Goal: Information Seeking & Learning: Learn about a topic

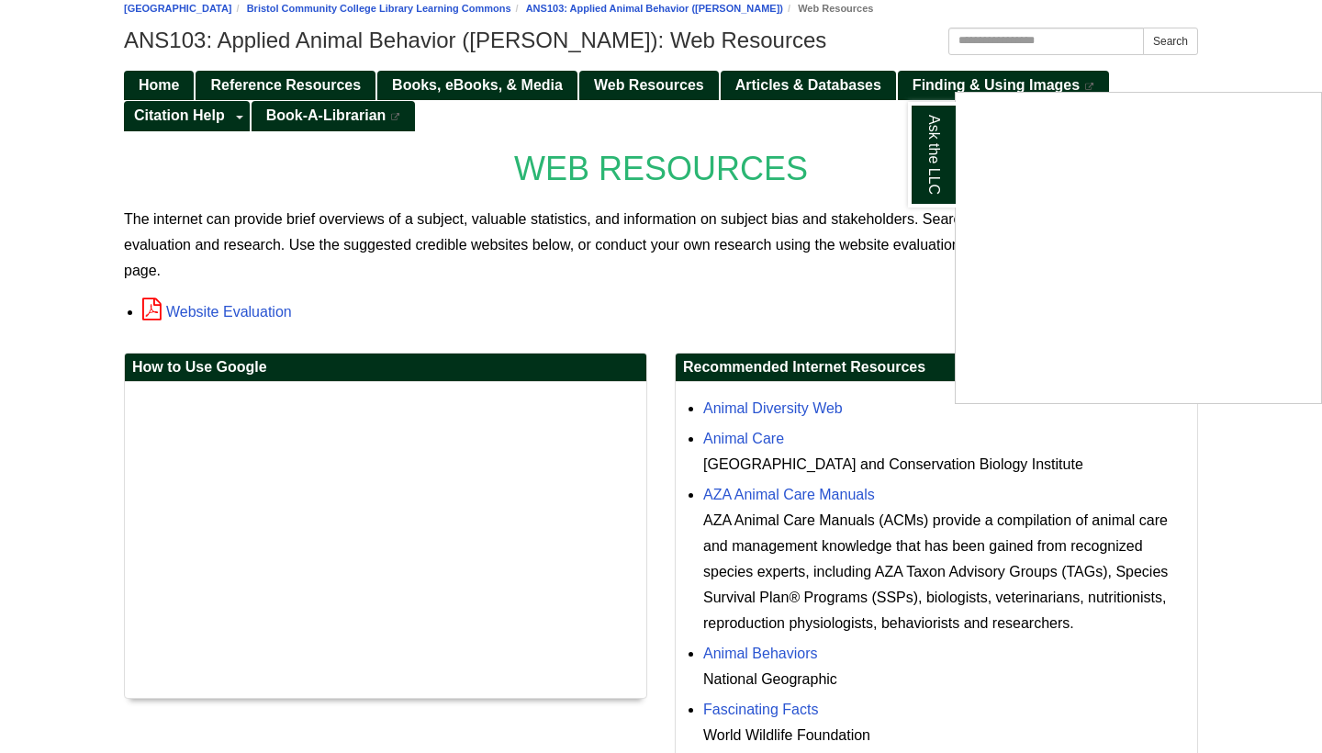
scroll to position [219, 0]
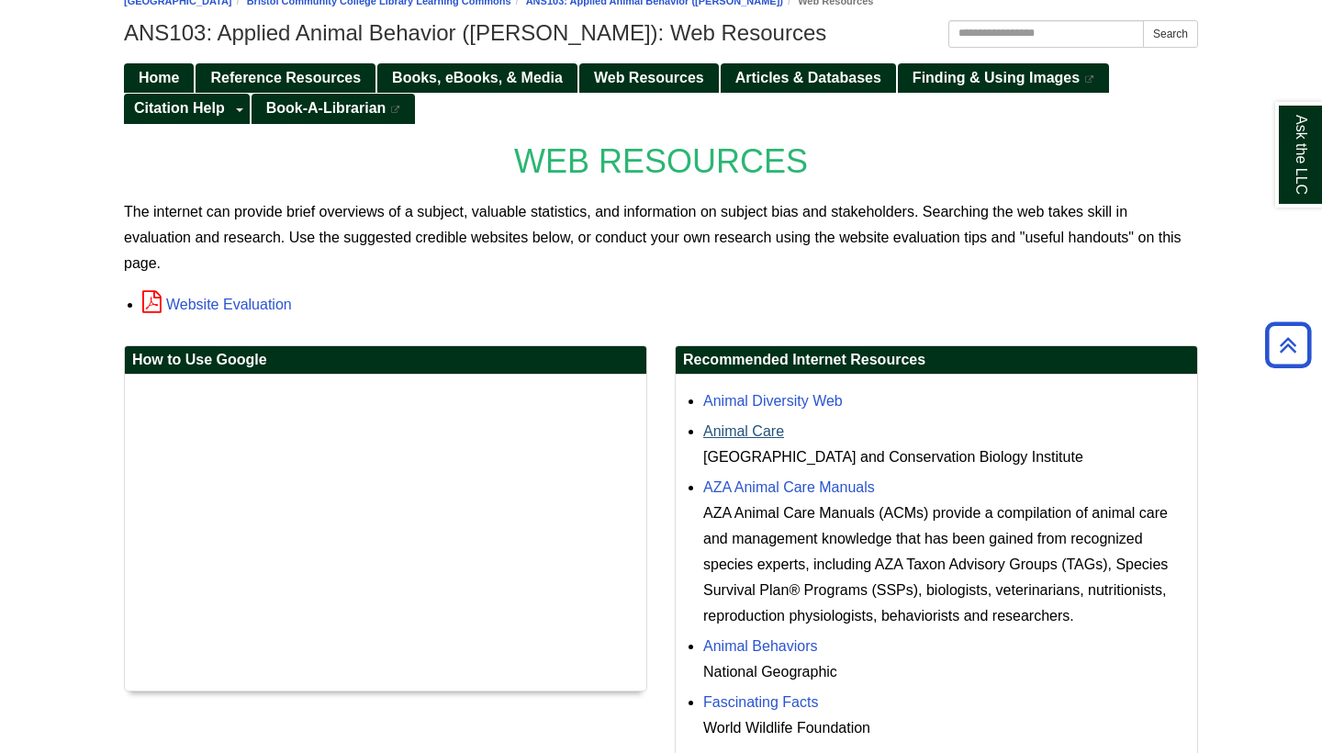
click at [767, 430] on link "Animal Care" at bounding box center [743, 431] width 81 height 16
click at [746, 484] on link "AZA Animal Care Manuals" at bounding box center [789, 487] width 172 height 16
click at [776, 388] on div "Animal Diversity Web" at bounding box center [945, 401] width 485 height 26
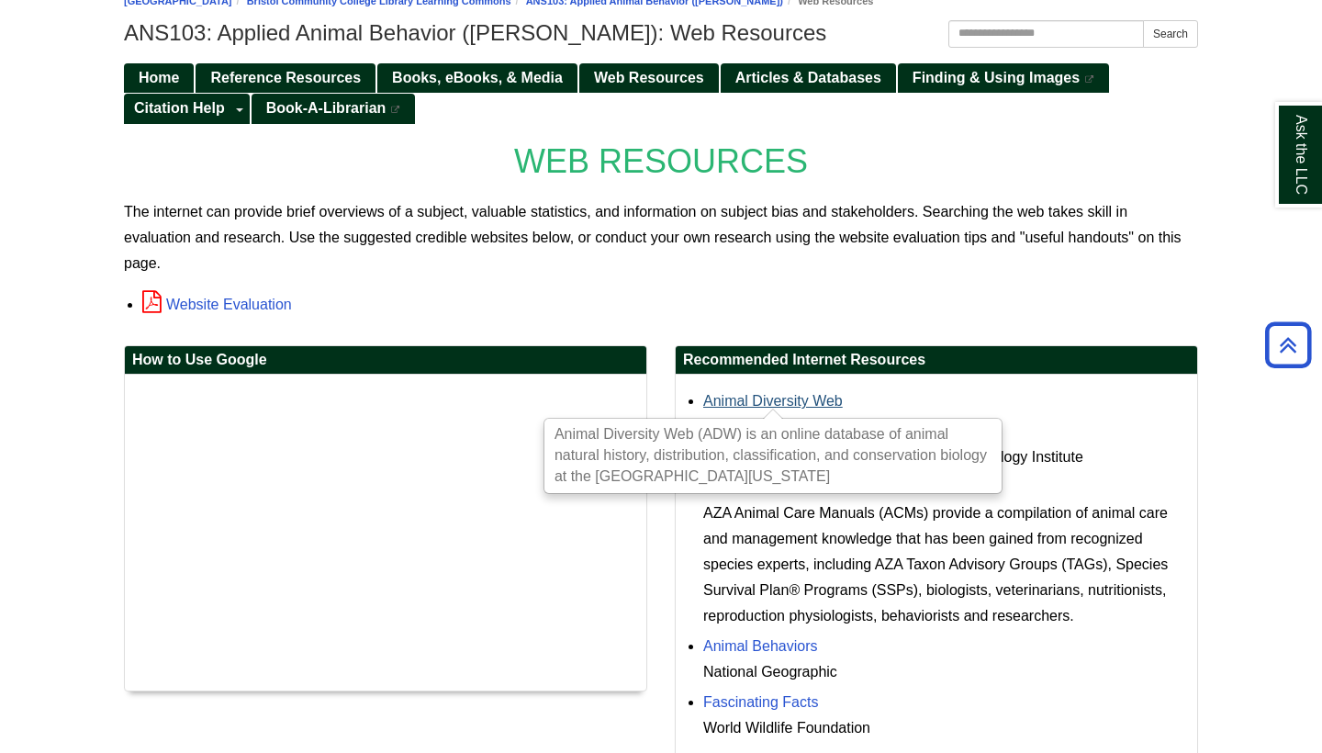
click at [764, 405] on link "Animal Diversity Web" at bounding box center [773, 401] width 140 height 16
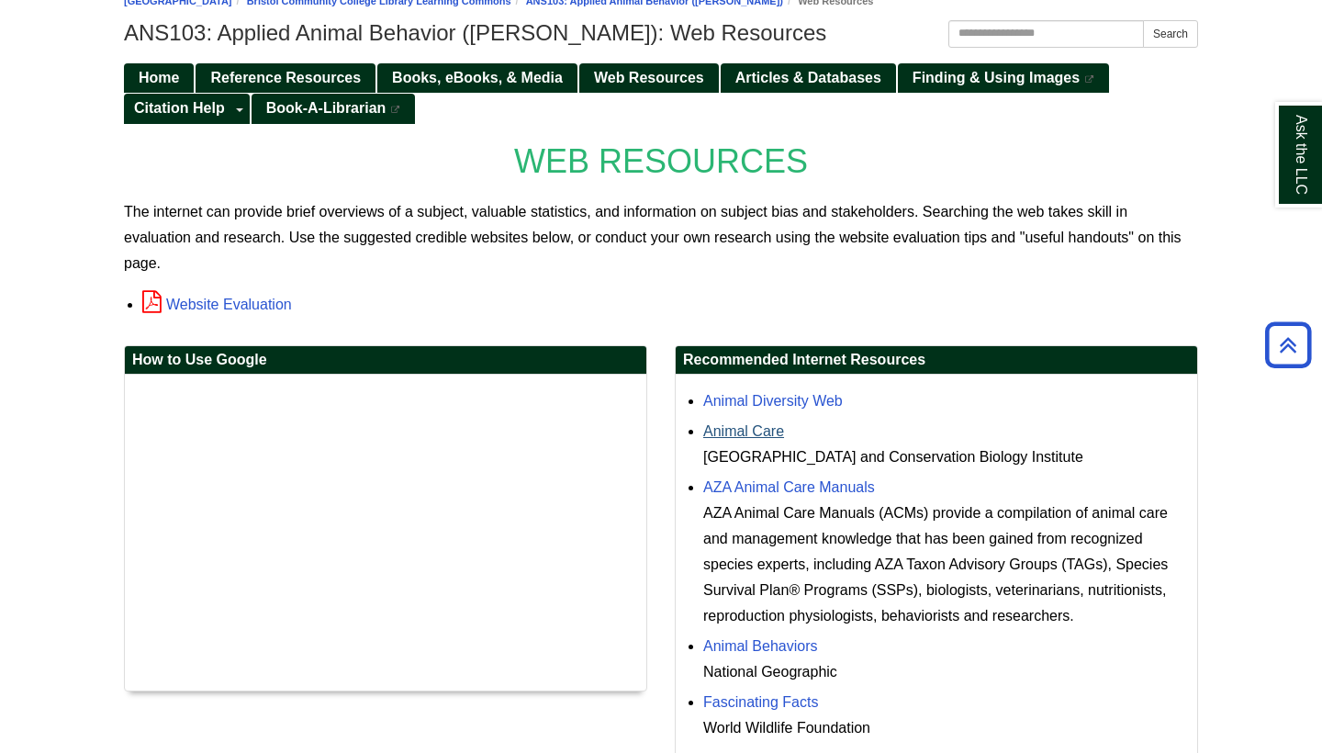
click at [743, 435] on link "Animal Care" at bounding box center [743, 431] width 81 height 16
click at [751, 639] on link "Animal Behaviors" at bounding box center [760, 646] width 115 height 16
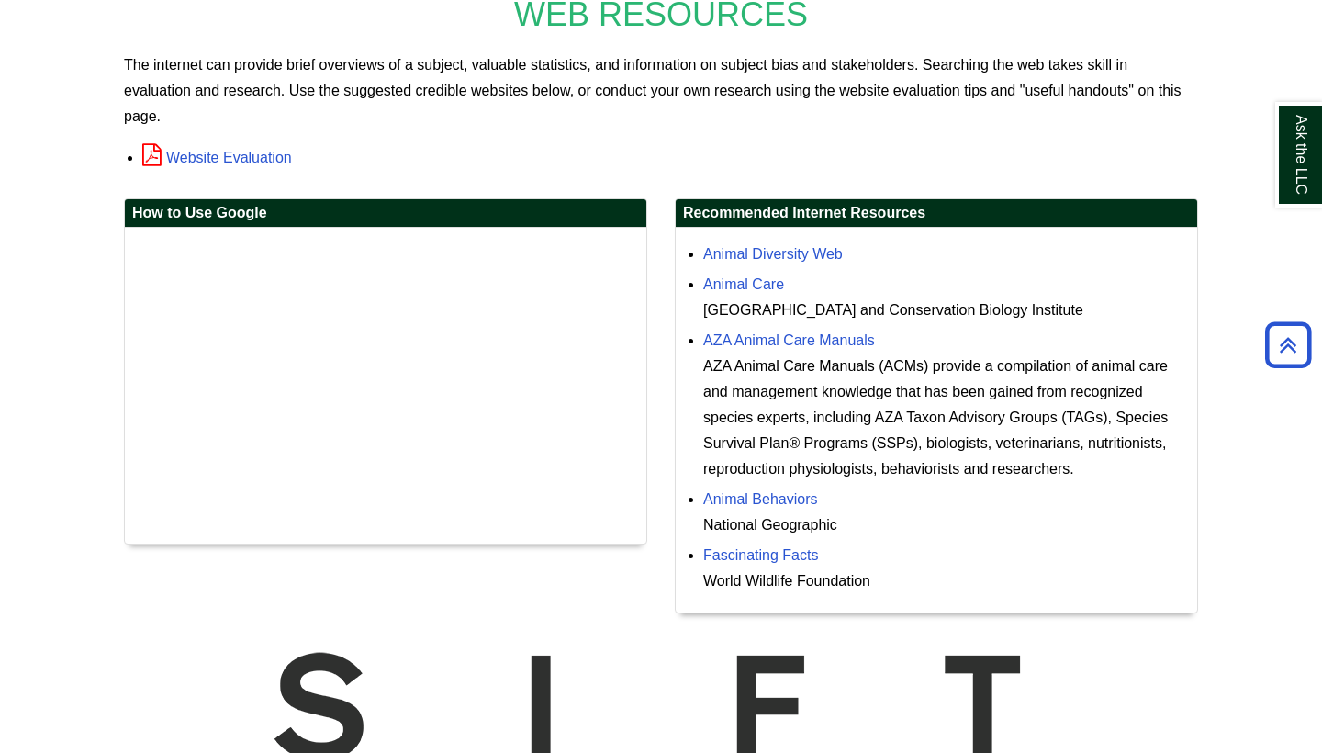
scroll to position [415, 0]
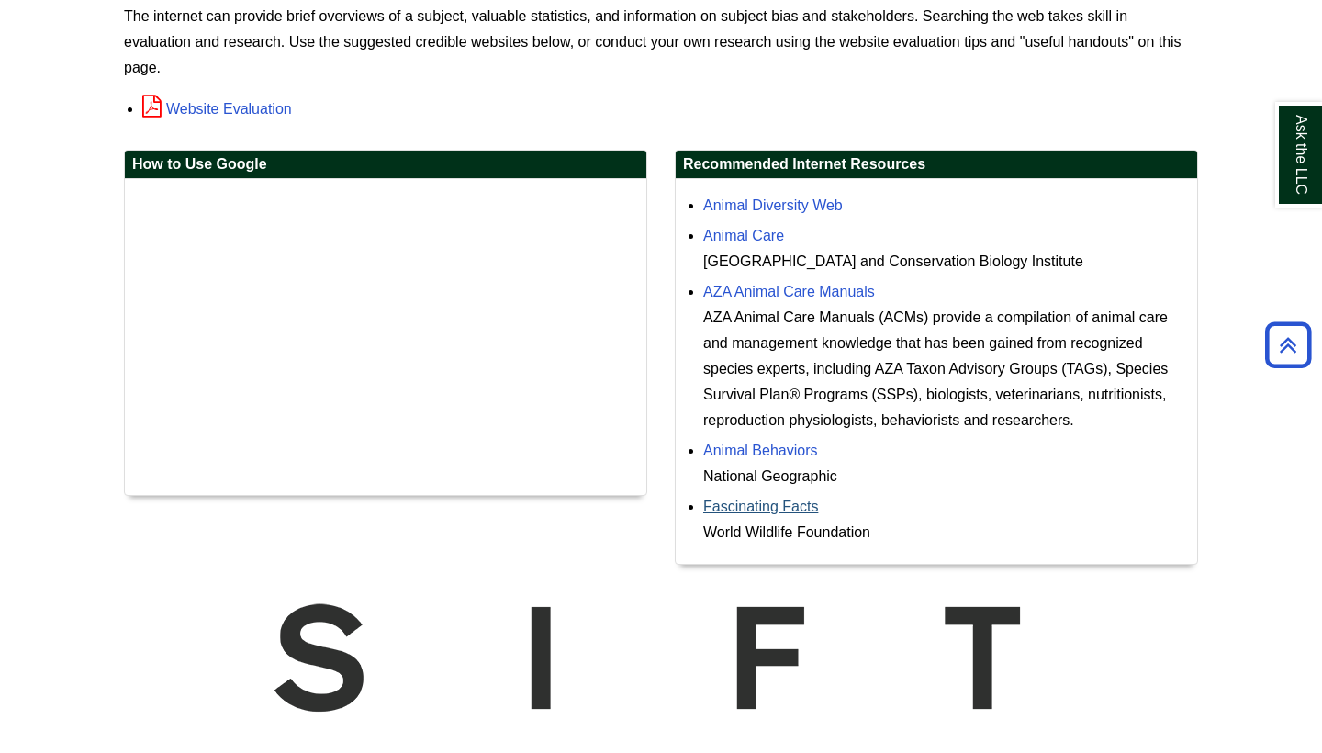
click at [811, 501] on link "Fascinating Facts" at bounding box center [760, 507] width 115 height 16
click at [791, 284] on link "AZA Animal Care Manuals" at bounding box center [789, 292] width 172 height 16
click at [763, 290] on link "AZA Animal Care Manuals" at bounding box center [789, 292] width 172 height 16
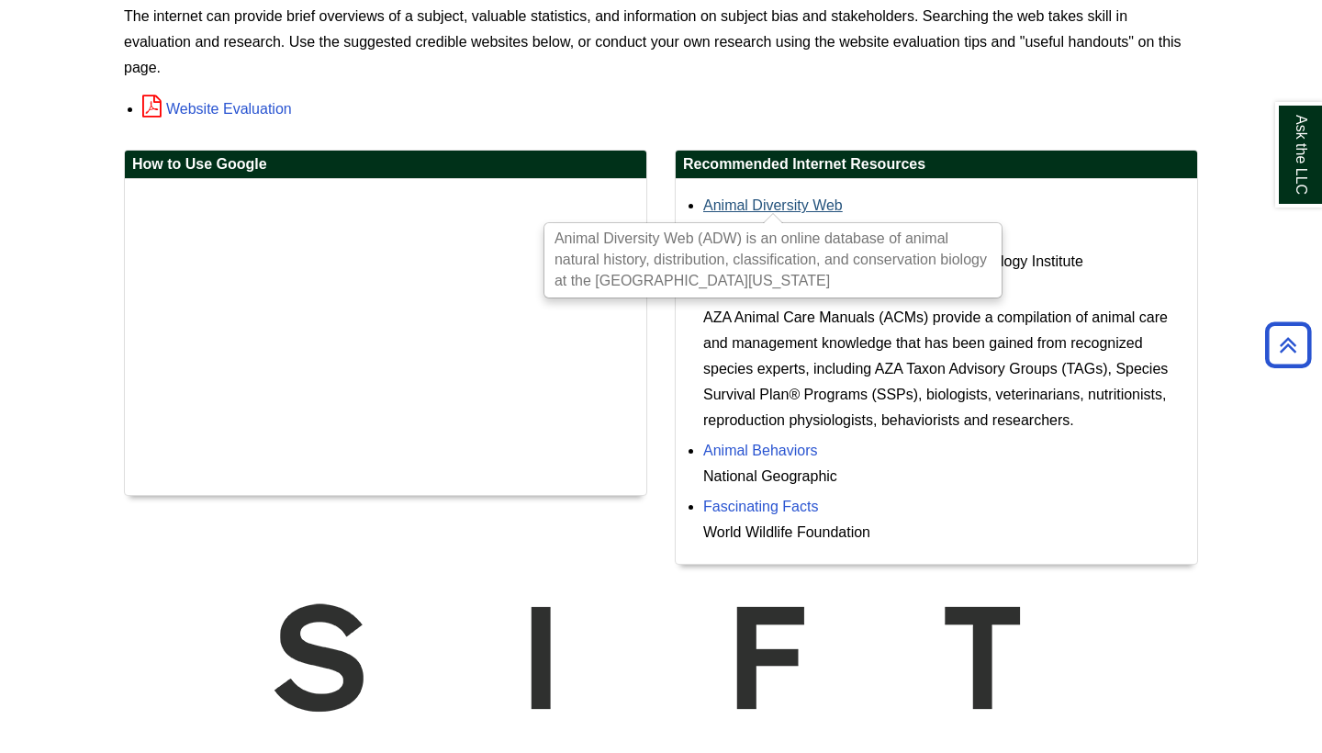
click at [756, 211] on link "Animal Diversity Web" at bounding box center [773, 205] width 140 height 16
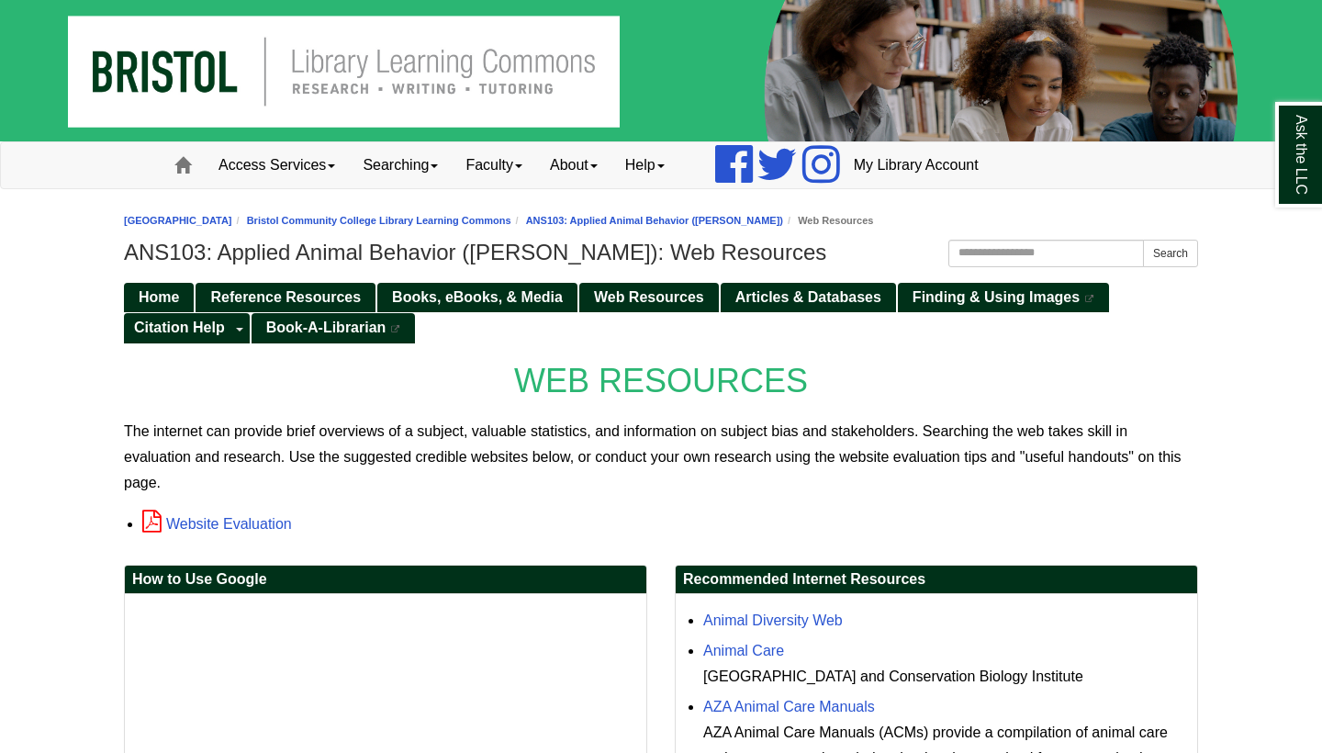
scroll to position [0, 0]
click at [472, 290] on span "Books, eBooks, & Media" at bounding box center [477, 297] width 171 height 16
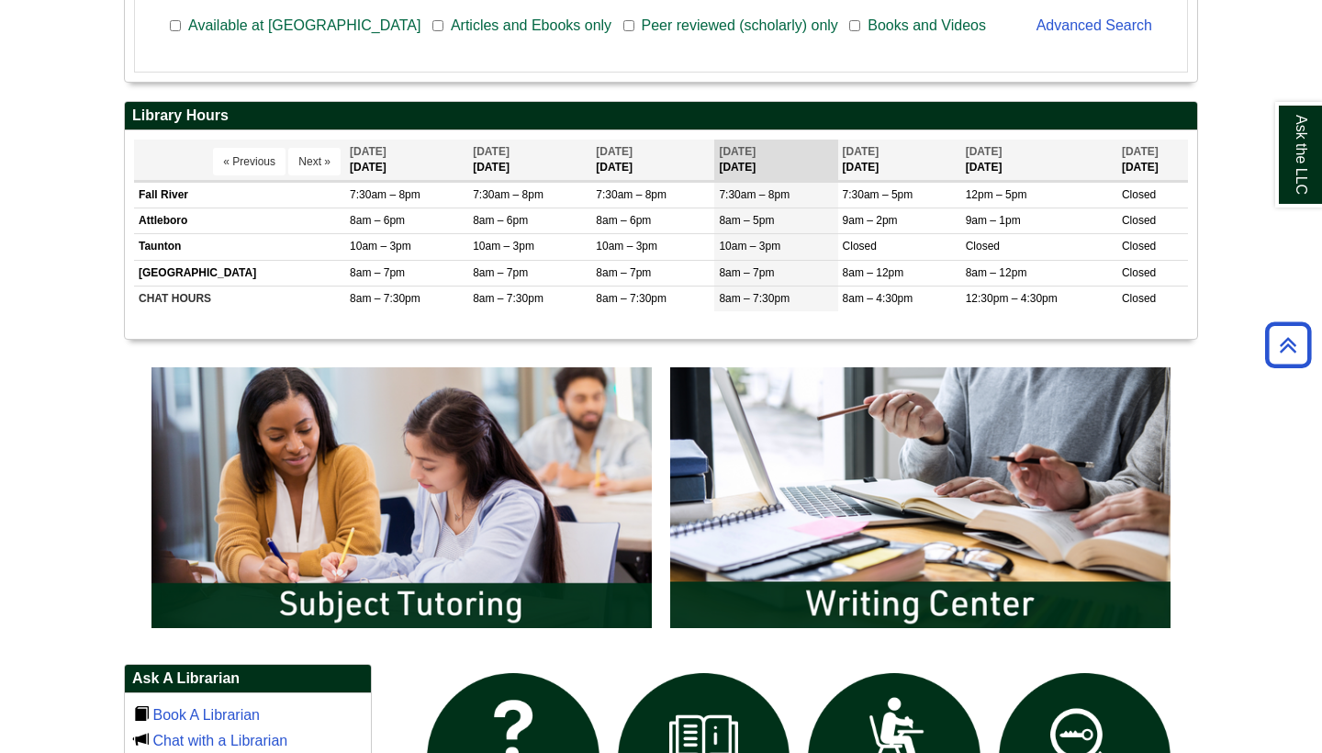
scroll to position [632, 0]
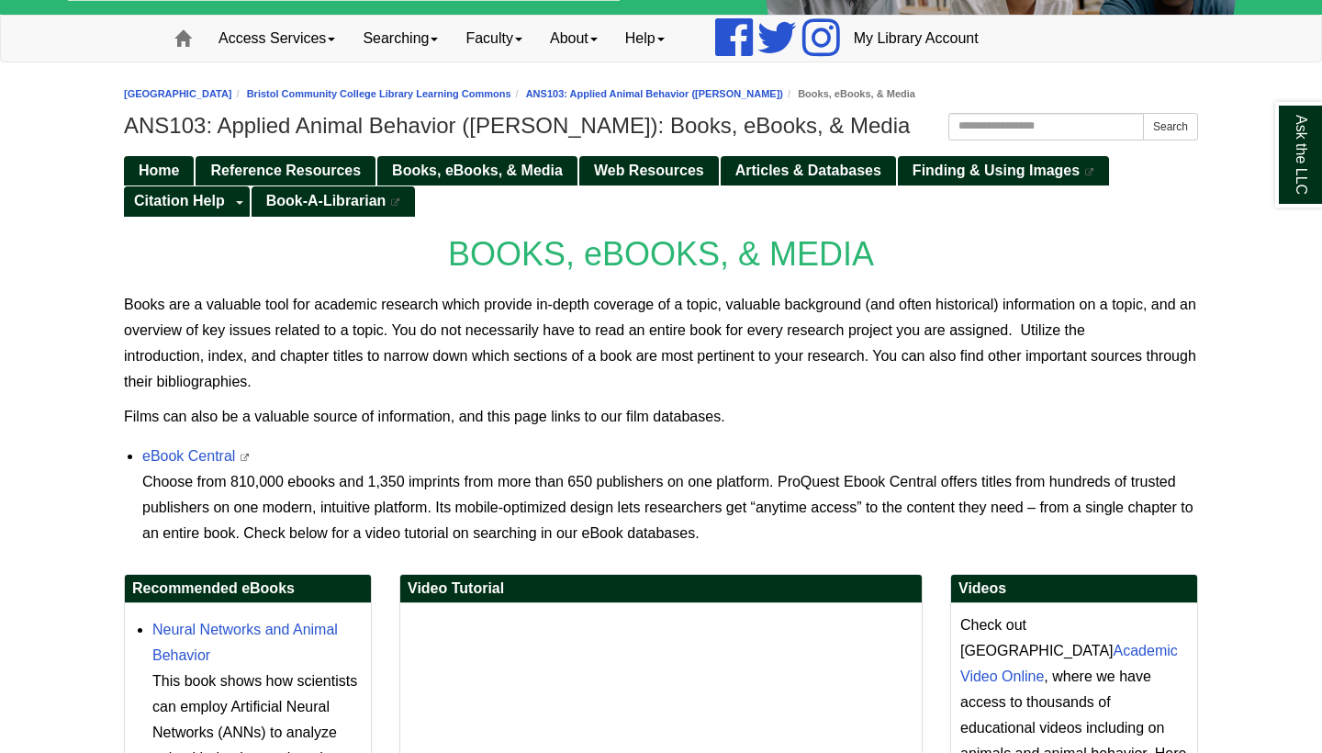
scroll to position [129, 0]
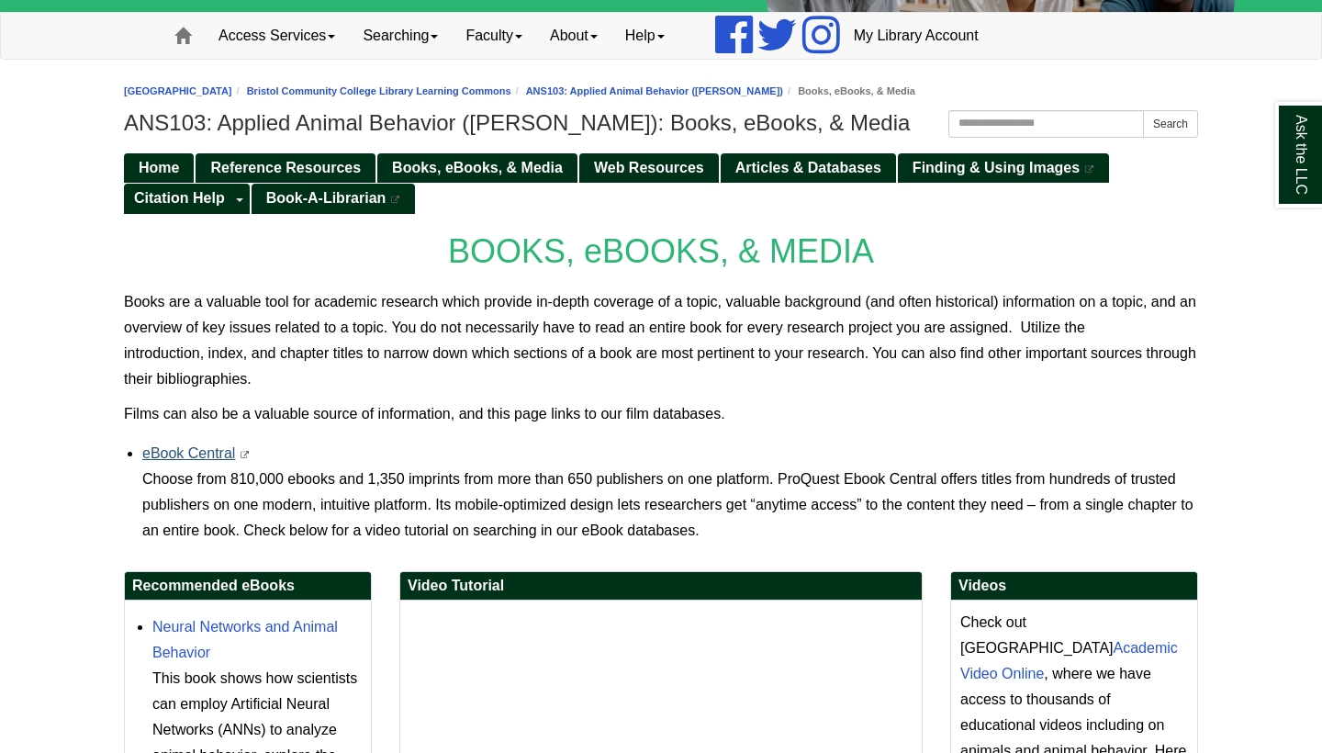
click at [185, 445] on link "eBook Central" at bounding box center [188, 453] width 93 height 16
click at [169, 455] on link "eBook Central" at bounding box center [188, 453] width 93 height 16
click at [653, 167] on span "Web Resources" at bounding box center [649, 168] width 110 height 16
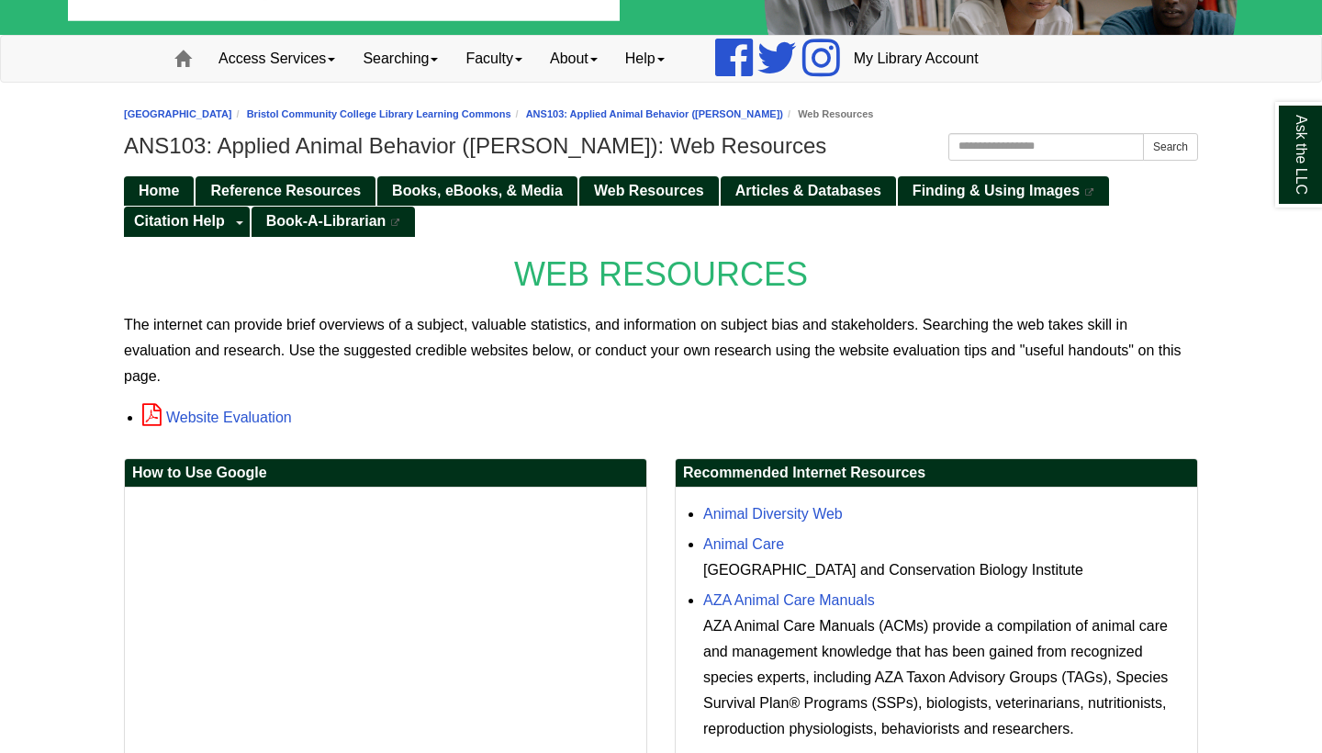
scroll to position [110, 0]
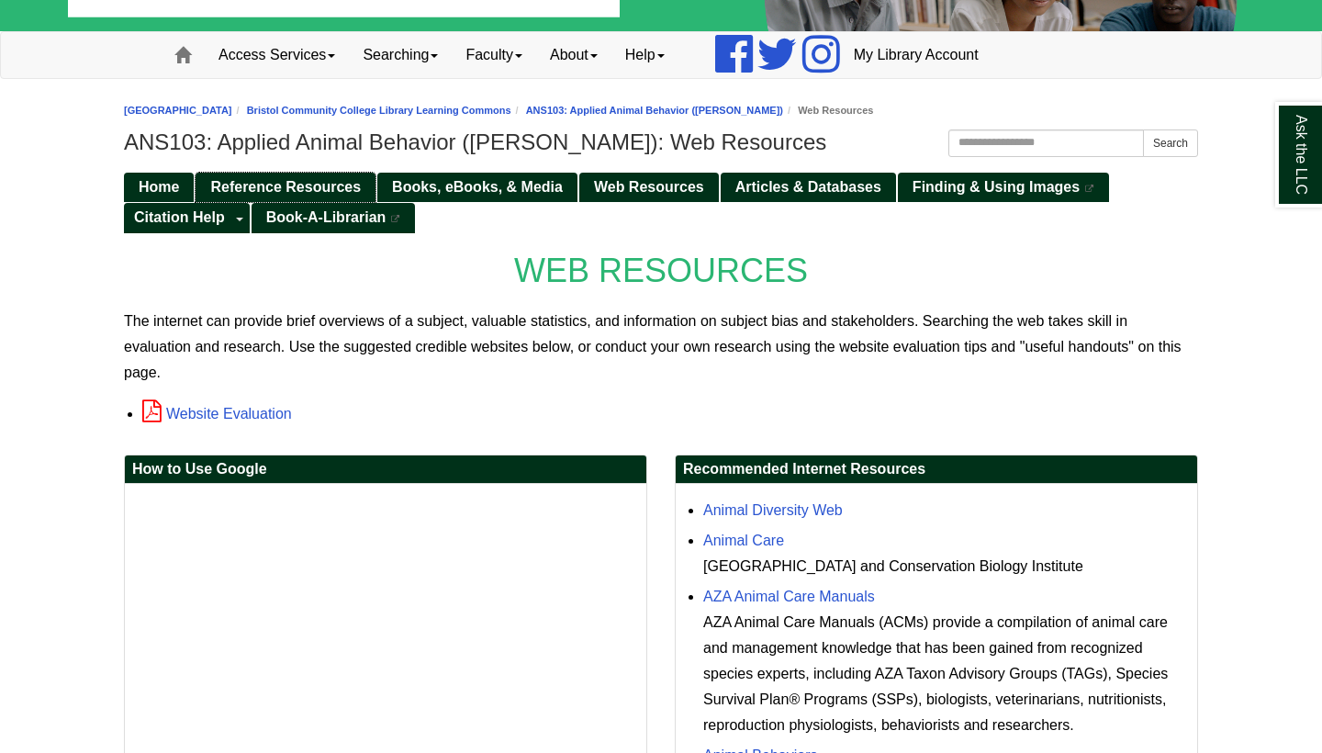
click at [312, 179] on span "Reference Resources" at bounding box center [285, 187] width 151 height 16
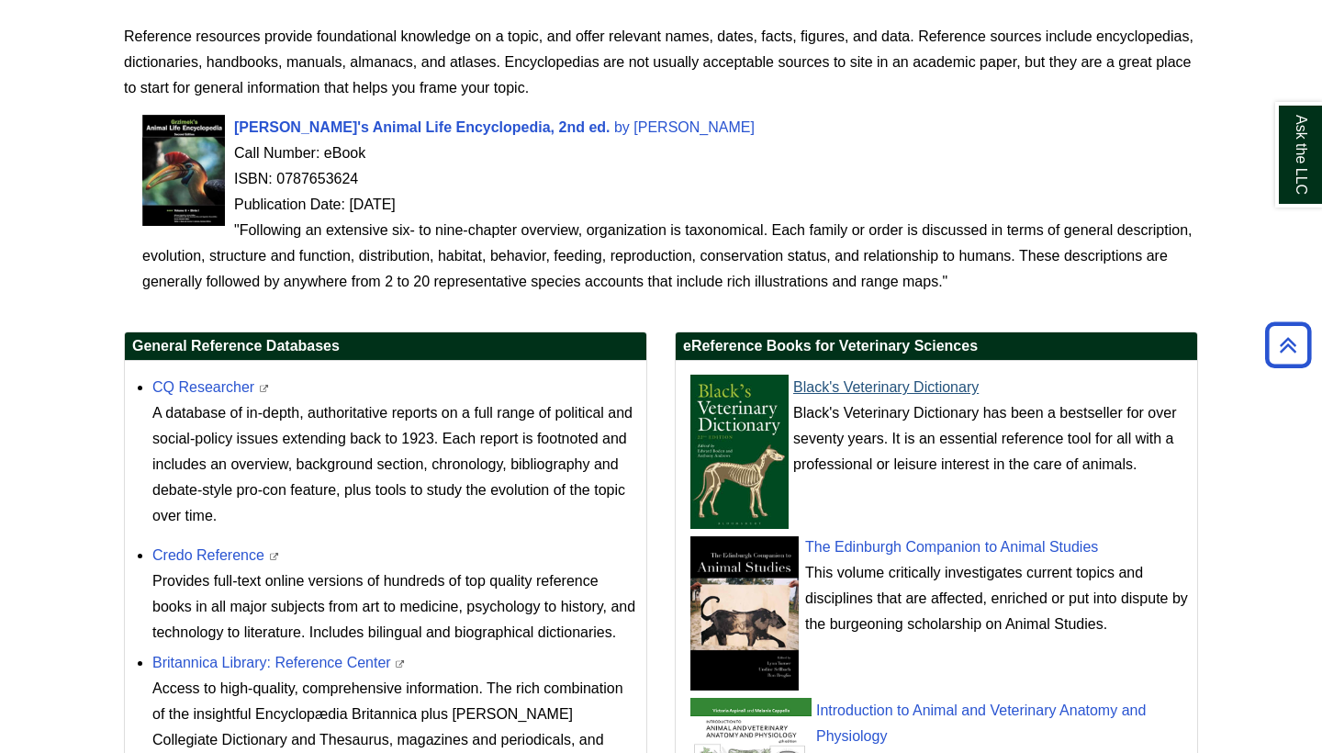
scroll to position [394, 0]
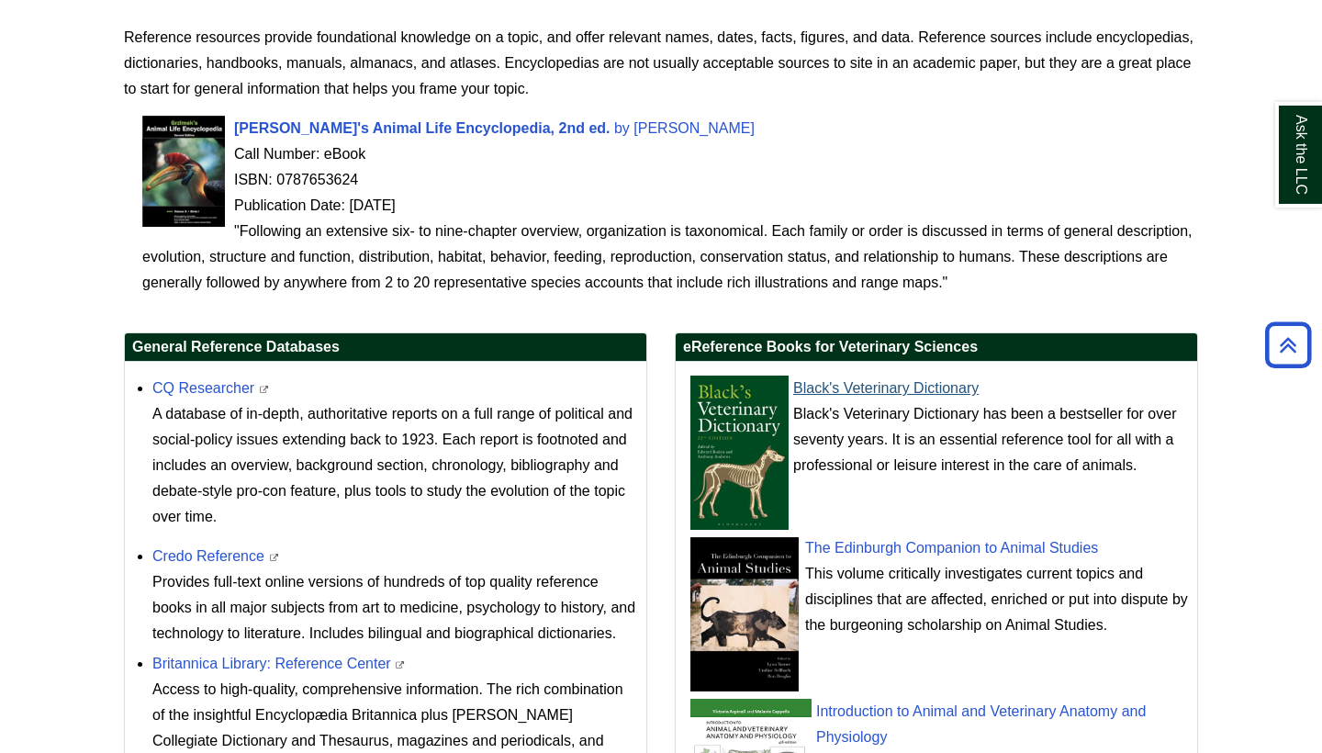
click at [893, 382] on link "Black's Veterinary Dictionary" at bounding box center [885, 388] width 185 height 16
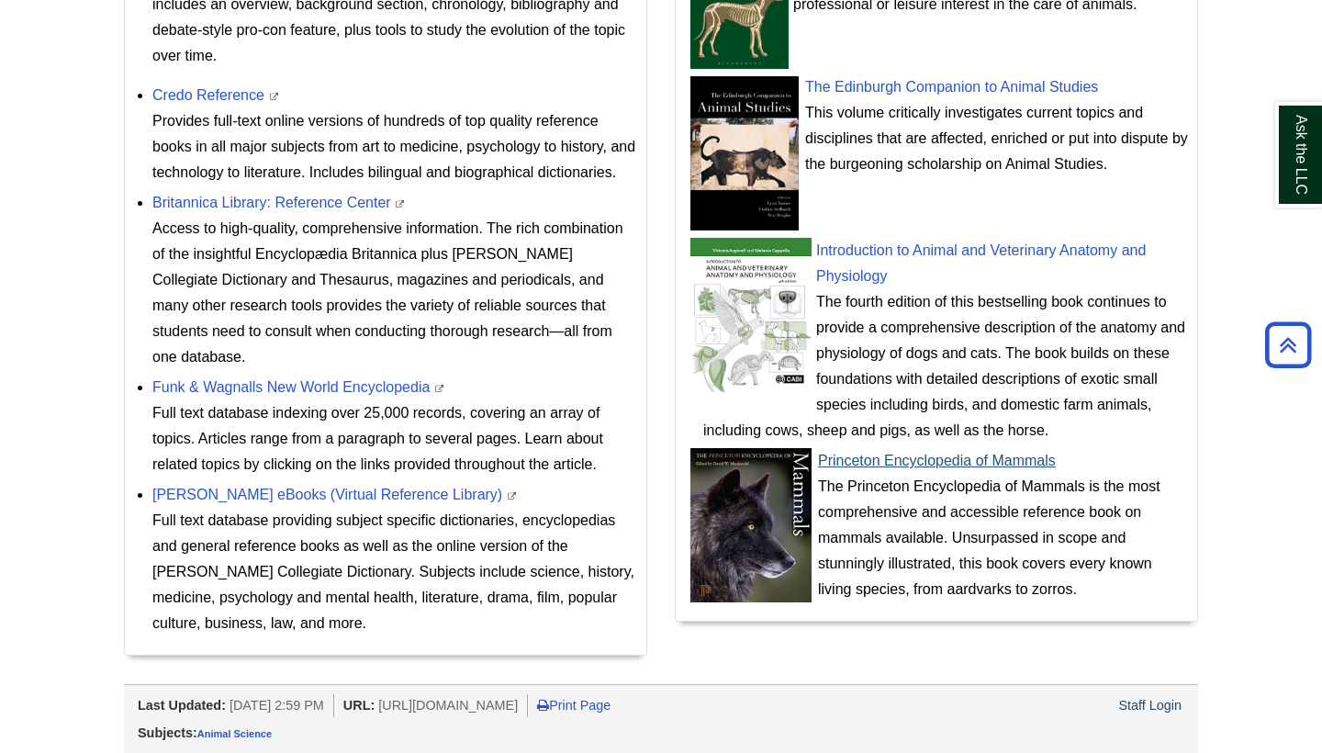
scroll to position [854, 0]
click at [902, 454] on link "Princeton Encyclopedia of Mammals" at bounding box center [937, 462] width 238 height 16
